Goal: Task Accomplishment & Management: Manage account settings

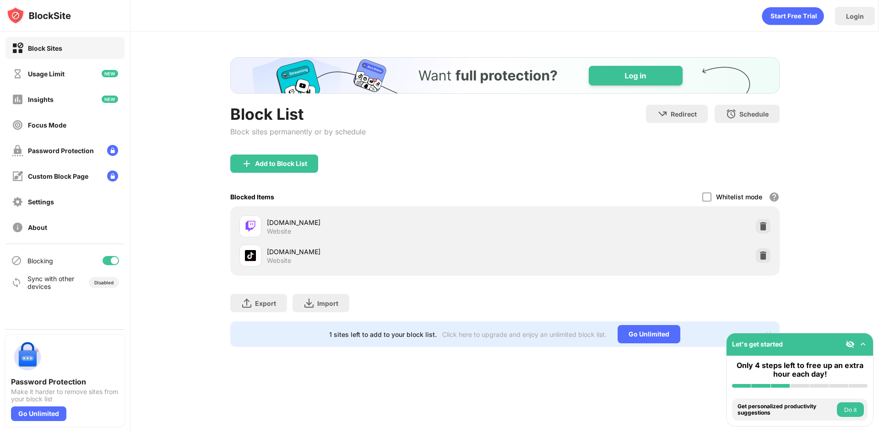
click at [103, 269] on div "Blocking" at bounding box center [64, 261] width 119 height 22
click at [107, 265] on div "Blocking" at bounding box center [64, 261] width 119 height 22
click at [108, 265] on div at bounding box center [111, 260] width 16 height 9
click at [115, 259] on div at bounding box center [111, 260] width 16 height 9
click at [105, 263] on div at bounding box center [111, 260] width 16 height 9
